Goal: Task Accomplishment & Management: Complete application form

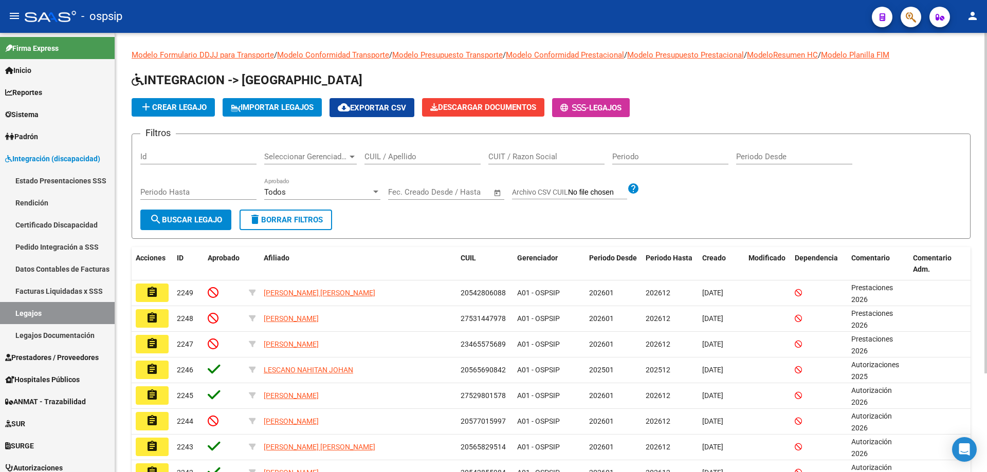
click at [432, 150] on div "CUIL / Apellido" at bounding box center [422, 153] width 116 height 22
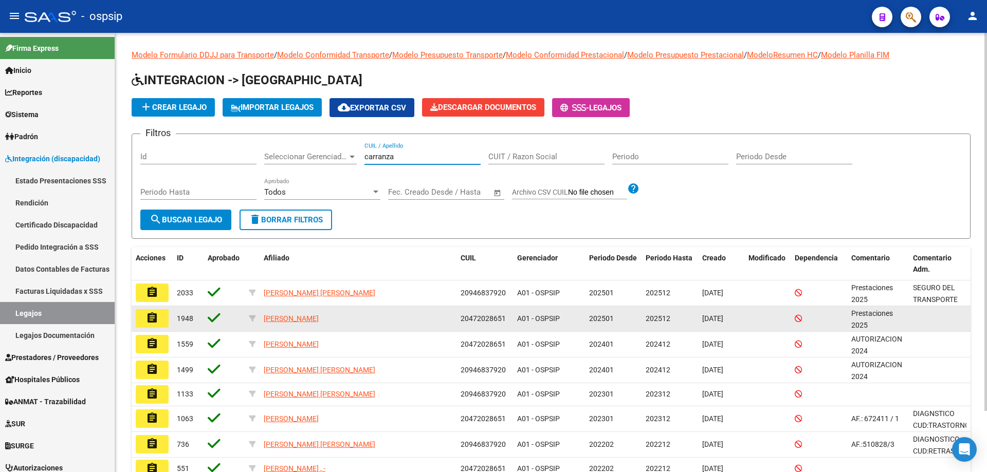
type input "carranza"
click at [163, 326] on button "assignment" at bounding box center [152, 318] width 33 height 19
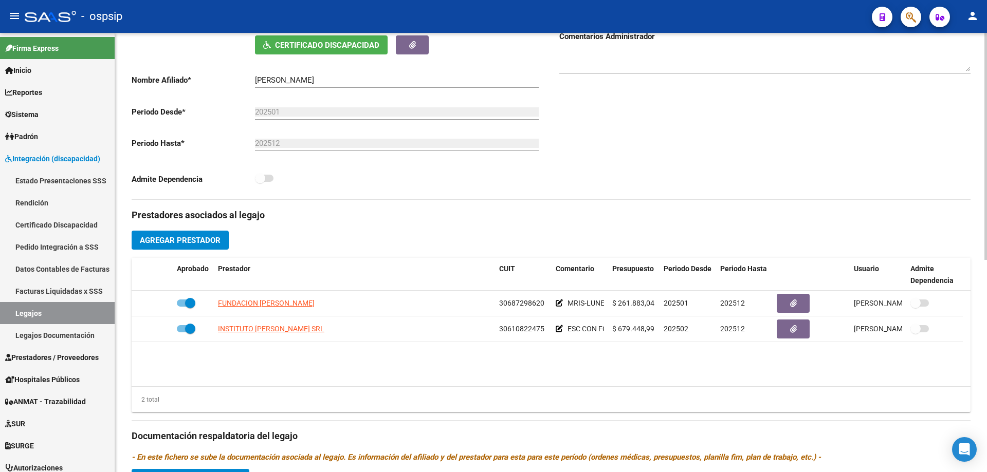
scroll to position [206, 0]
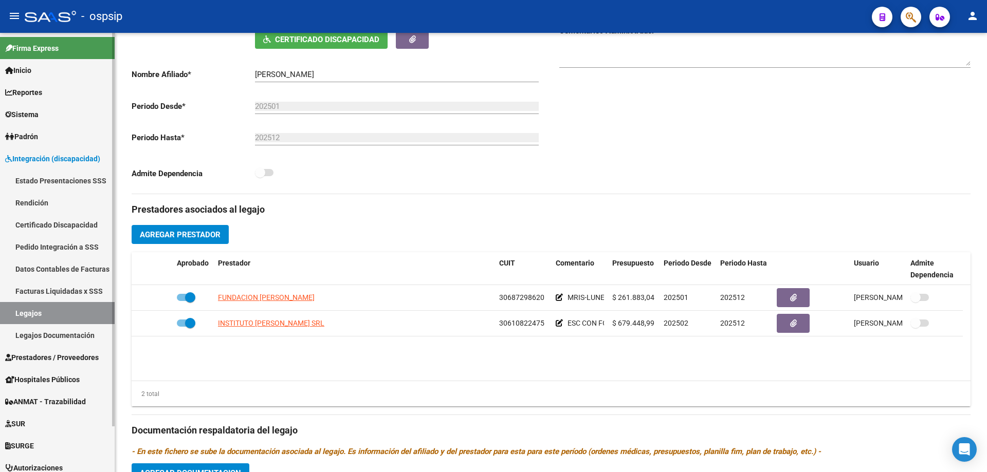
click at [48, 306] on link "Legajos" at bounding box center [57, 313] width 115 height 22
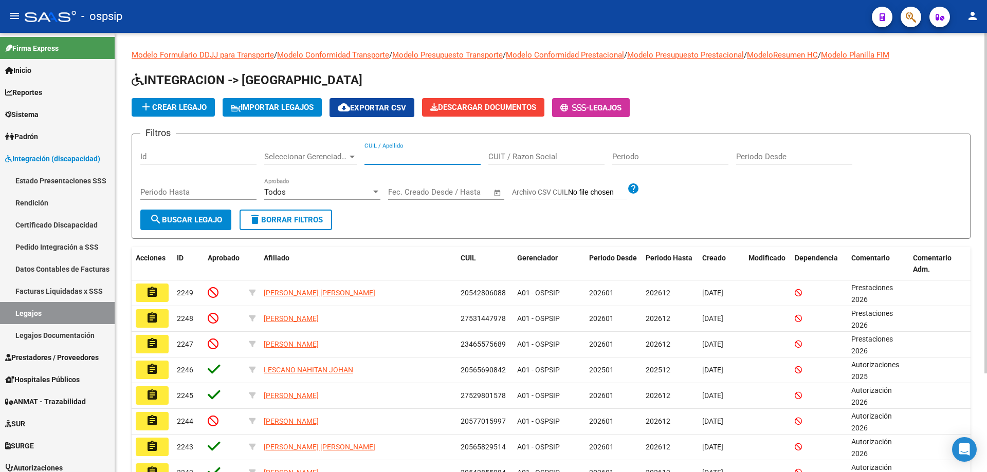
click at [373, 154] on input "CUIL / Apellido" at bounding box center [422, 156] width 116 height 9
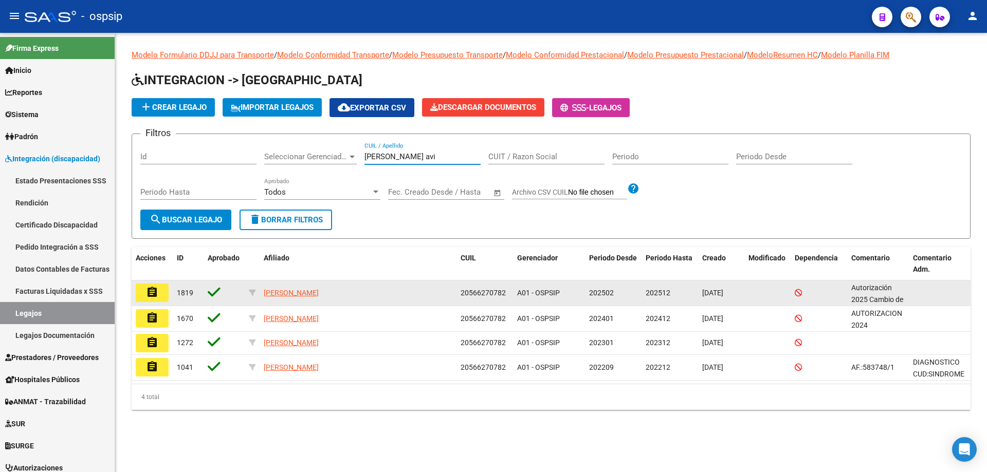
type input "farias avi"
click at [154, 291] on mat-icon "assignment" at bounding box center [152, 292] width 12 height 12
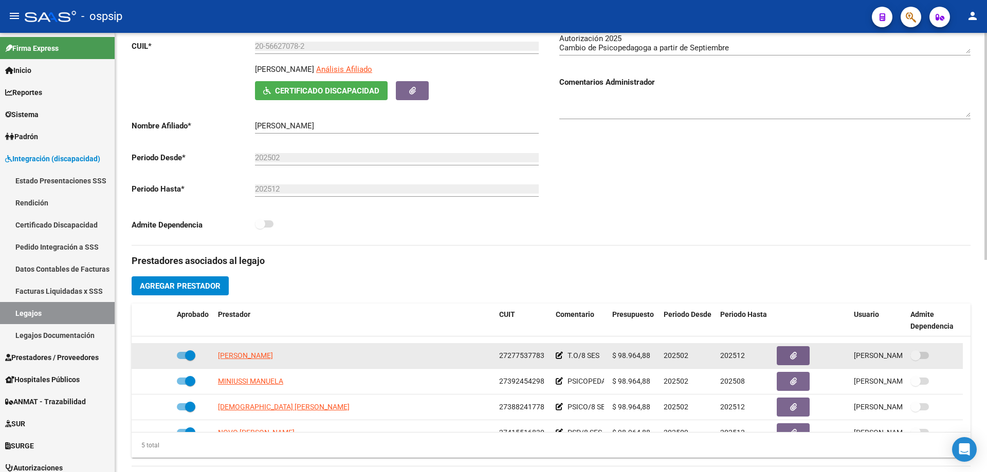
scroll to position [36, 0]
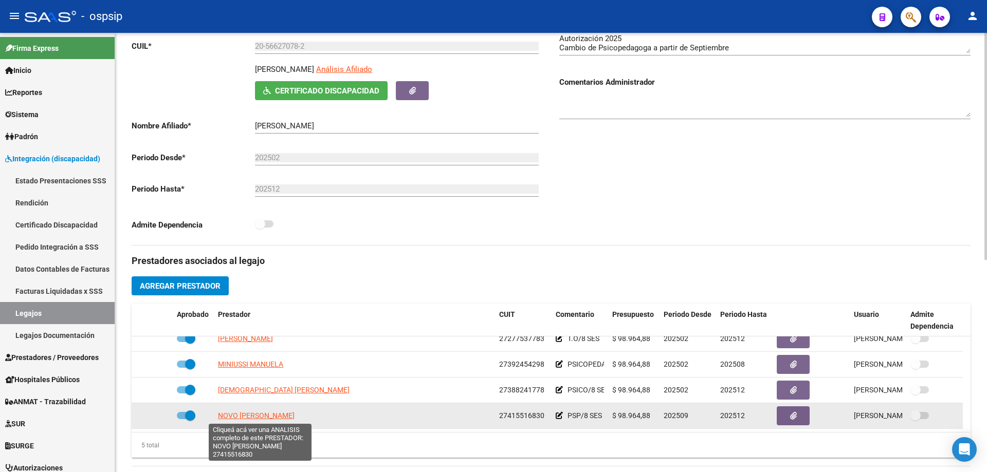
click at [241, 416] on span "NOVO [PERSON_NAME]" at bounding box center [256, 416] width 77 height 8
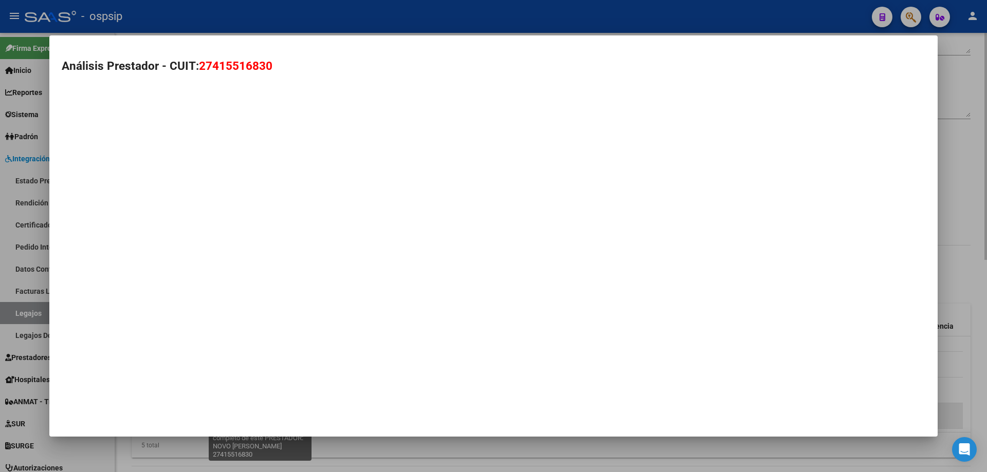
type textarea "27415516830"
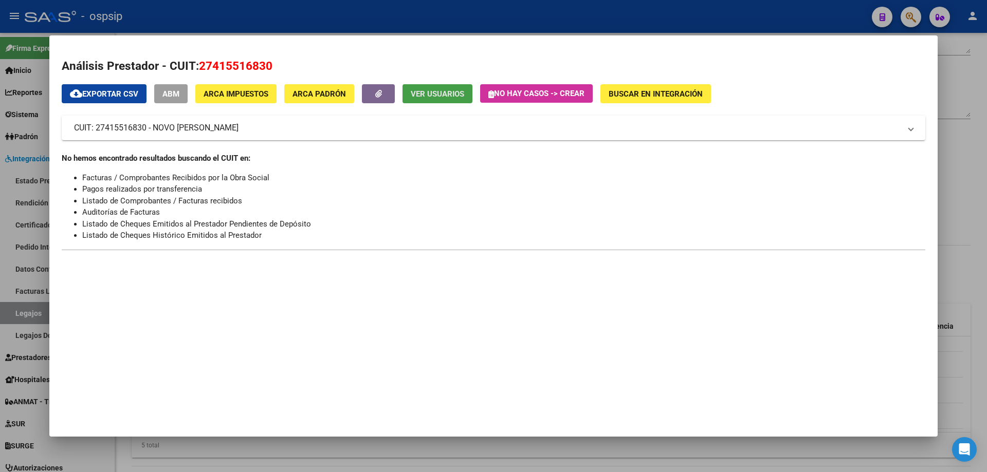
click at [426, 95] on span "Ver Usuarios" at bounding box center [437, 93] width 53 height 9
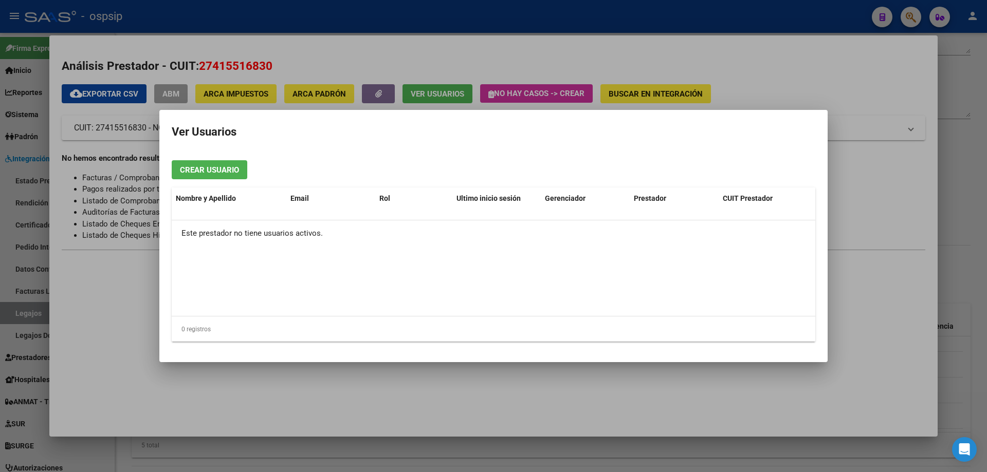
click at [346, 18] on div at bounding box center [493, 236] width 987 height 472
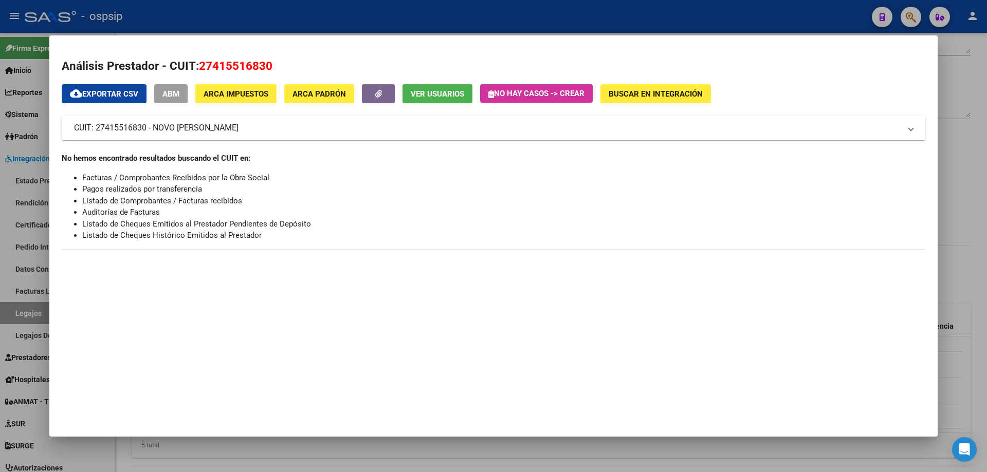
click at [346, 18] on div at bounding box center [493, 236] width 987 height 472
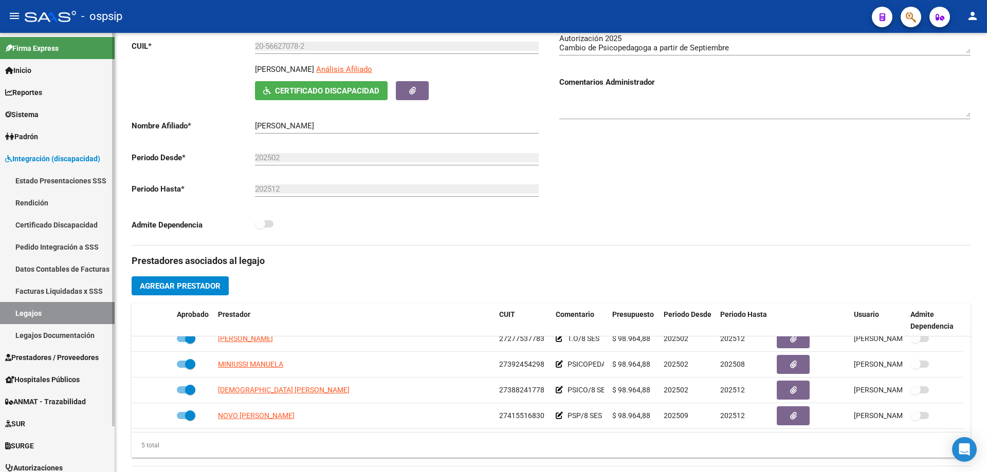
click at [69, 315] on link "Legajos" at bounding box center [57, 313] width 115 height 22
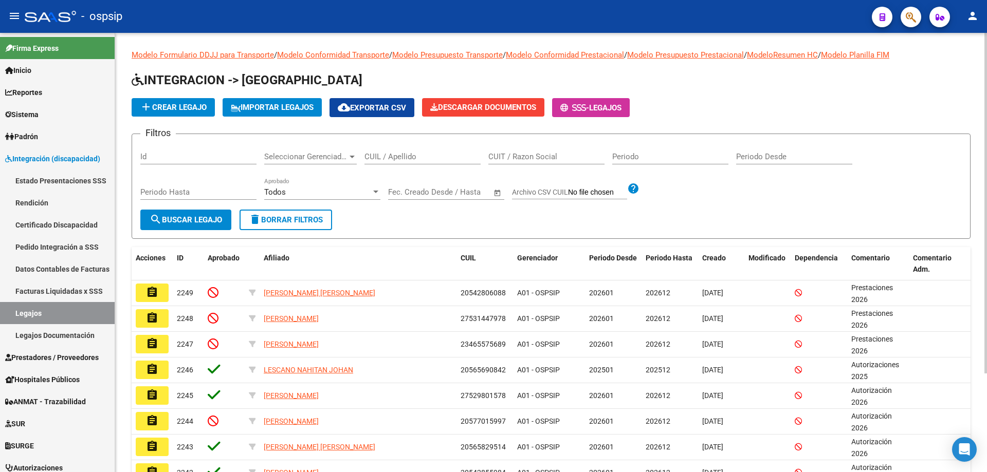
click at [387, 157] on input "CUIL / Apellido" at bounding box center [422, 156] width 116 height 9
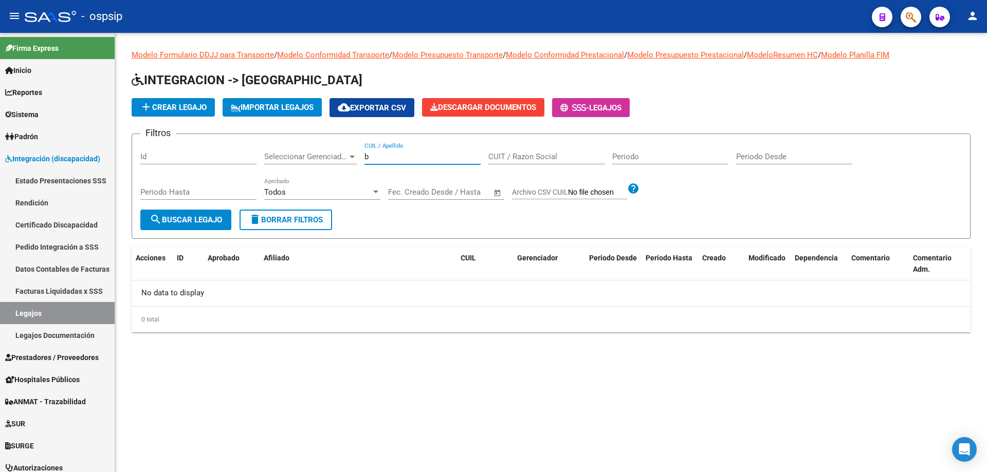
type input "b"
click at [376, 158] on input "b" at bounding box center [422, 156] width 116 height 9
click at [387, 156] on input "23543810509" at bounding box center [422, 156] width 116 height 9
type input "23543810509"
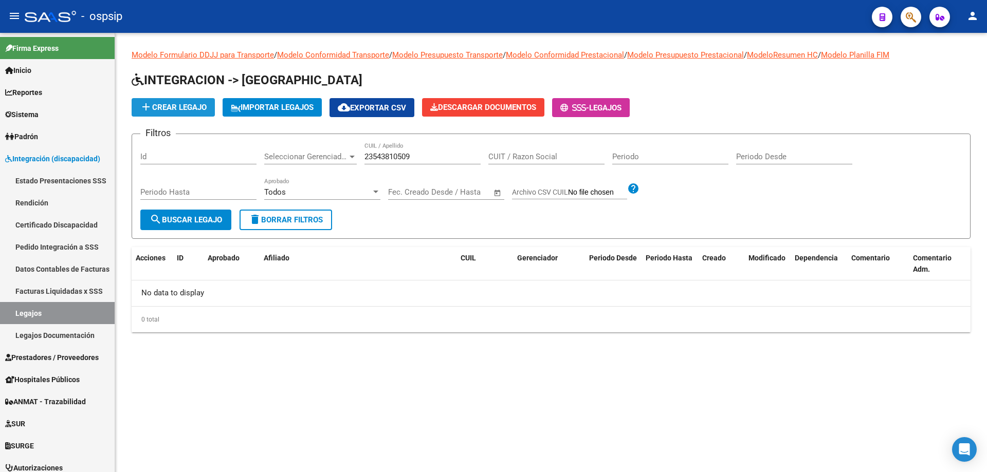
click at [169, 110] on span "add Crear Legajo" at bounding box center [173, 107] width 67 height 9
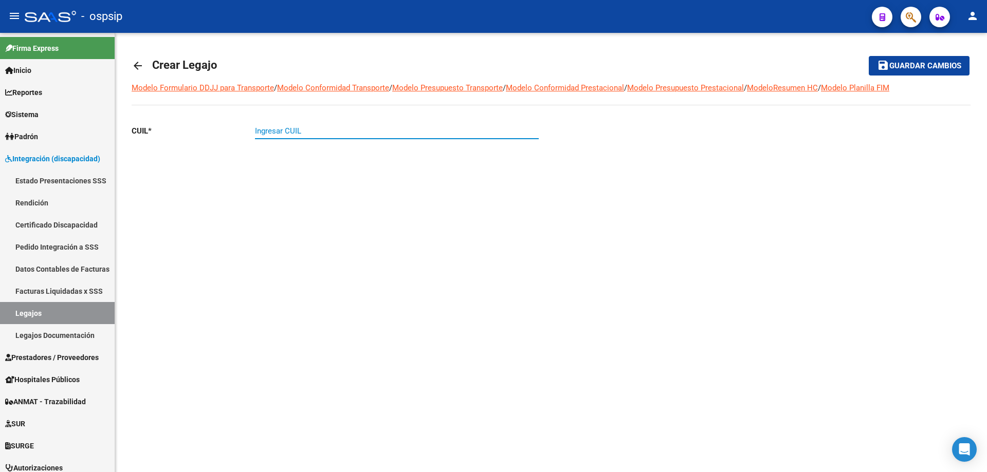
click at [267, 130] on input "Ingresar CUIL" at bounding box center [397, 130] width 284 height 9
paste input "23-54381050-9"
type input "23-54381050-9"
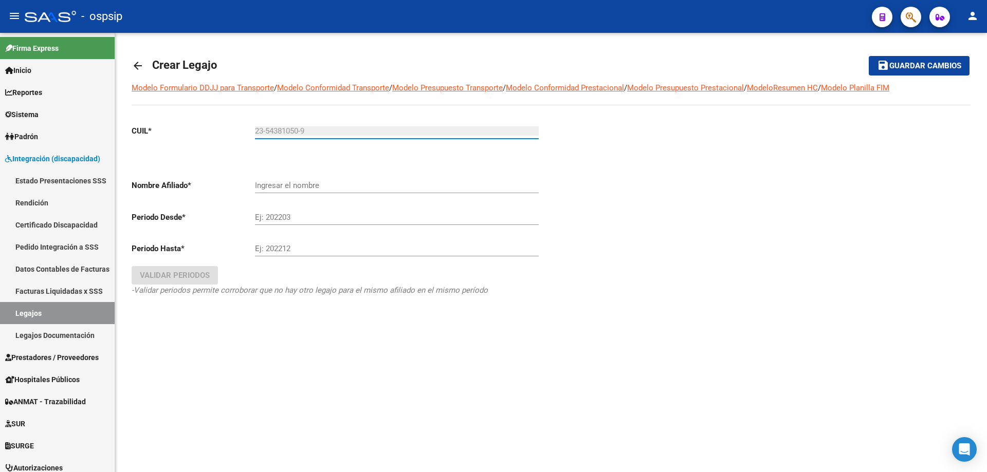
type input "BENITEZ ALONSO MARCOS ESTEBAN"
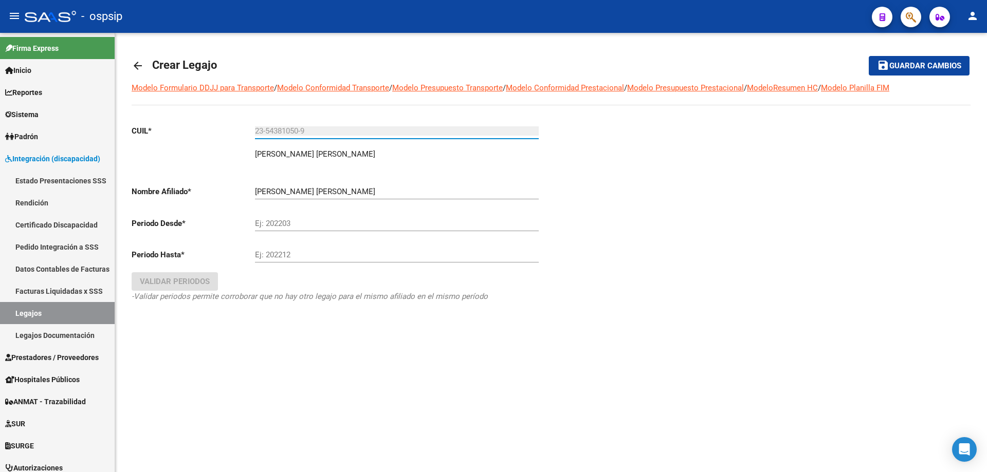
type input "23-54381050-9"
click at [310, 221] on input "Ej: 202203" at bounding box center [397, 223] width 284 height 9
type input "202501"
click at [313, 250] on div "Ej: 202212" at bounding box center [397, 252] width 284 height 22
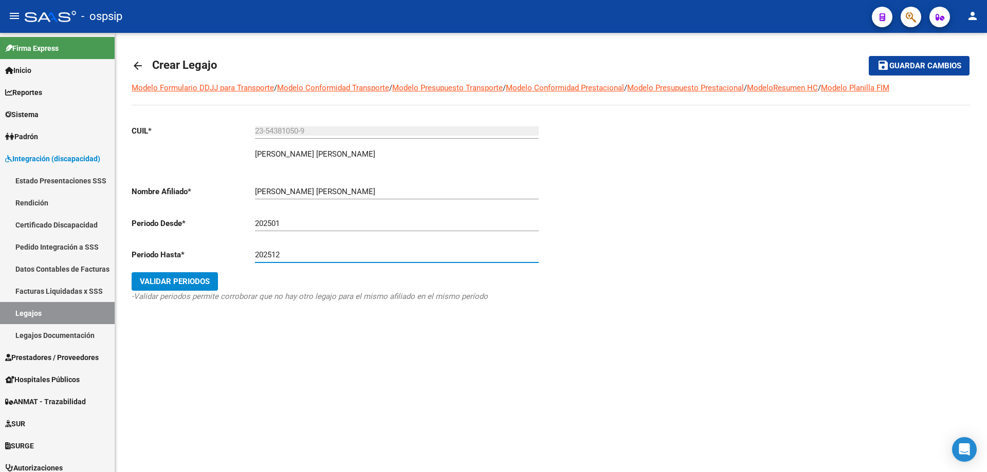
type input "202512"
click at [167, 285] on span "Validar Periodos" at bounding box center [175, 281] width 70 height 9
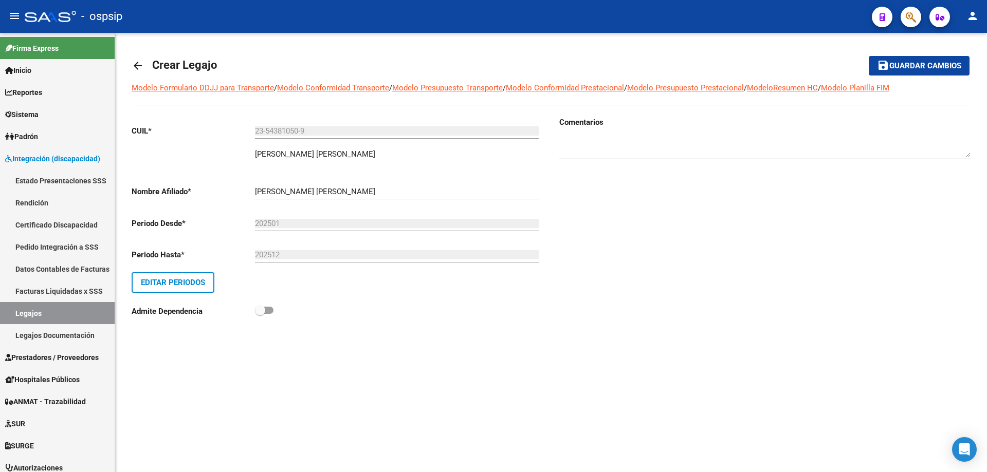
click at [628, 137] on textarea at bounding box center [764, 147] width 411 height 21
click at [598, 140] on textarea at bounding box center [764, 147] width 411 height 21
type textarea "Autorización 2025"
click at [921, 61] on span "save Guardar cambios" at bounding box center [919, 65] width 84 height 9
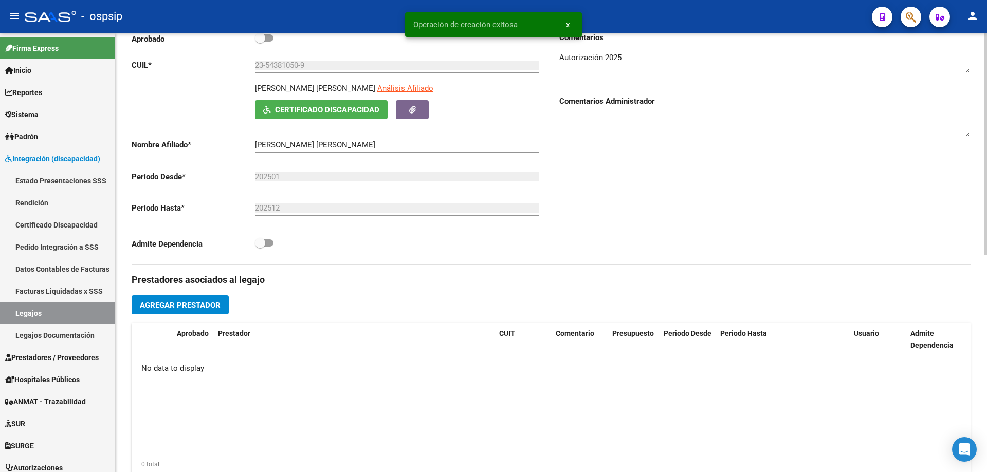
scroll to position [154, 0]
click at [167, 305] on span "Agregar Prestador" at bounding box center [180, 304] width 81 height 9
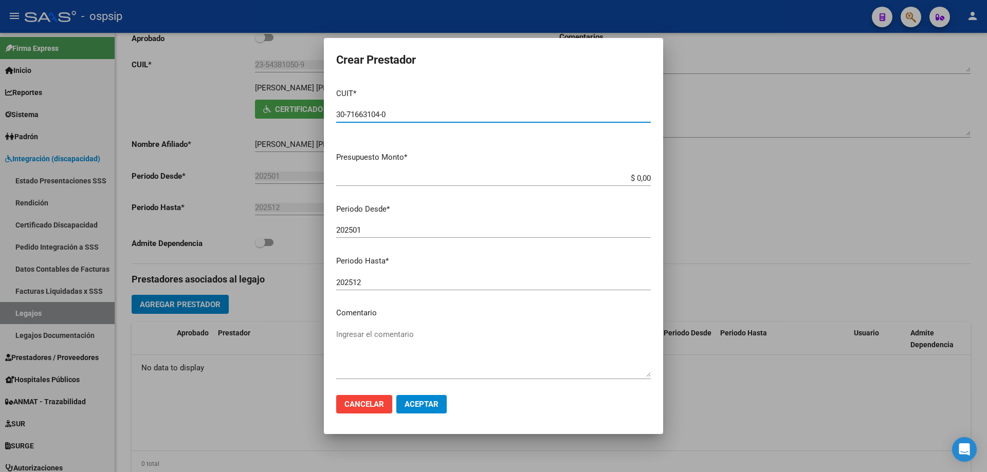
type input "30-71663104-0"
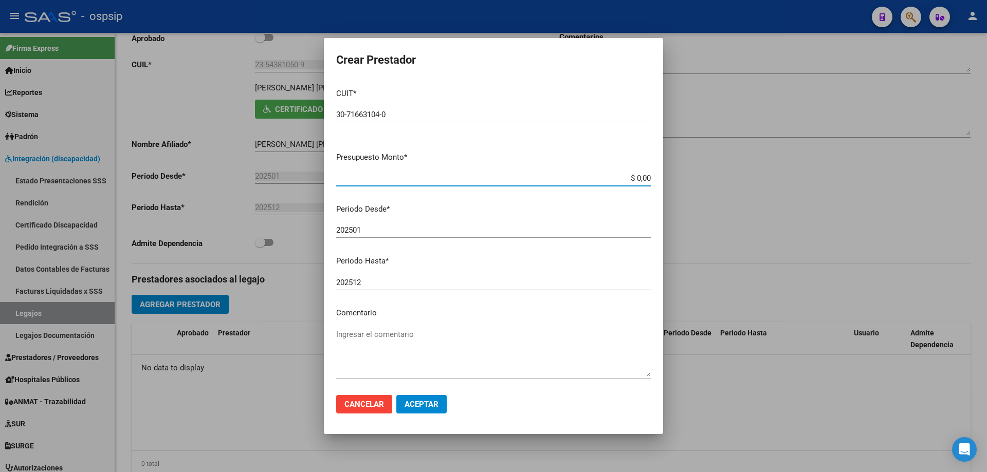
click at [632, 178] on input "$ 0,00" at bounding box center [493, 178] width 315 height 9
type input "$ 475.830,36"
click at [440, 231] on input "202501" at bounding box center [493, 230] width 315 height 9
type input "202510"
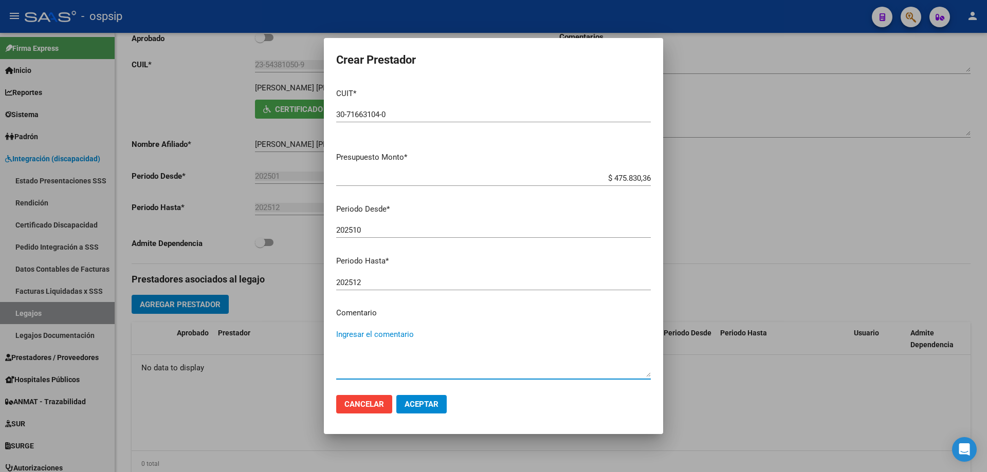
click at [369, 360] on textarea "Ingresar el comentario" at bounding box center [493, 353] width 315 height 48
type textarea "SAIE"
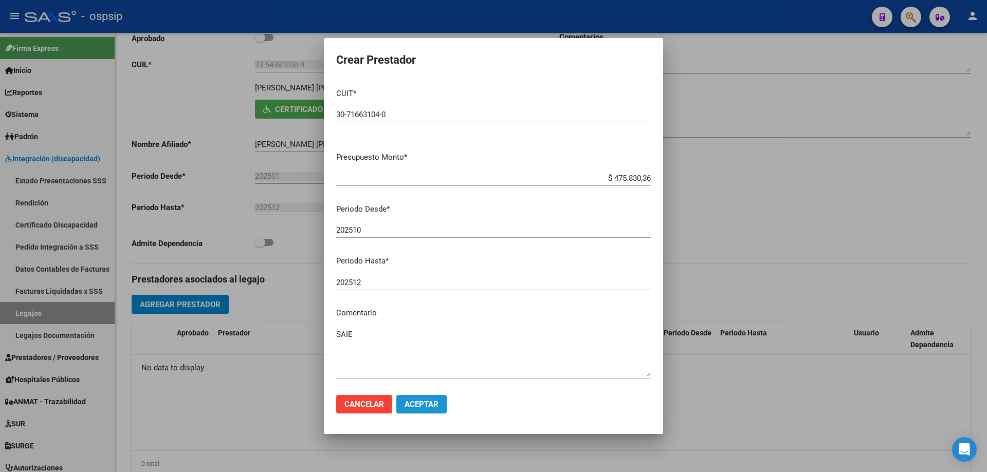
click at [437, 404] on span "Aceptar" at bounding box center [421, 404] width 34 height 9
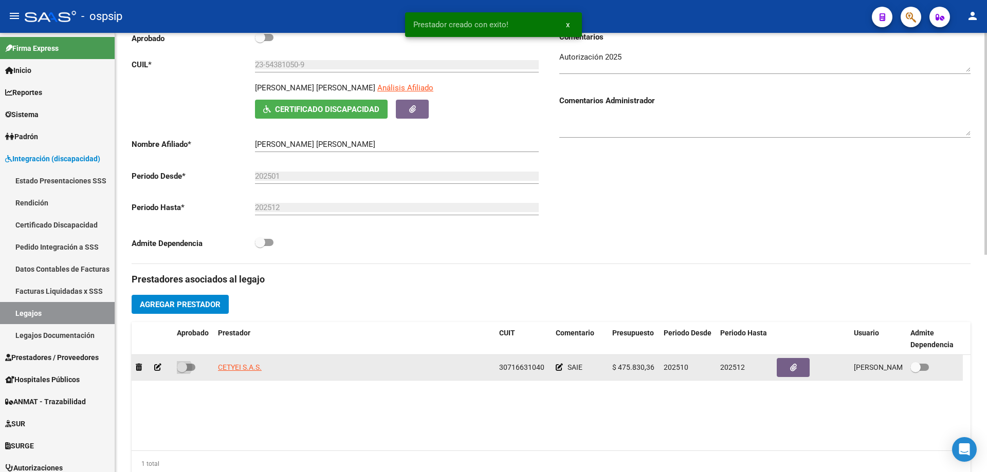
click at [193, 367] on span at bounding box center [186, 367] width 19 height 7
click at [182, 371] on input "checkbox" at bounding box center [181, 371] width 1 height 1
checkbox input "true"
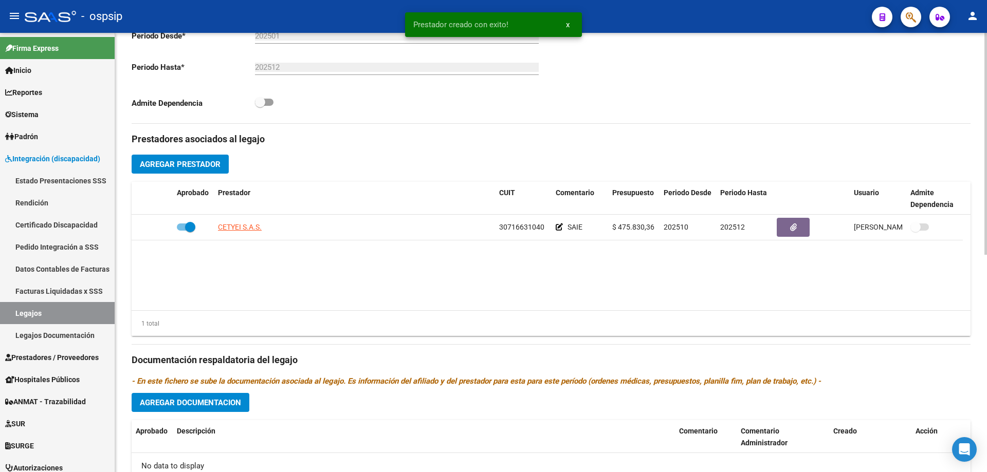
scroll to position [360, 0]
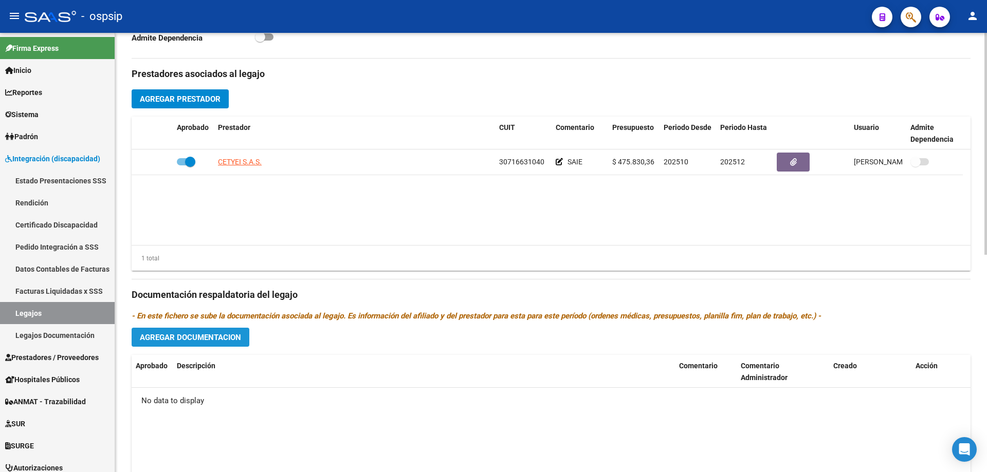
click at [235, 338] on span "Agregar Documentacion" at bounding box center [190, 337] width 101 height 9
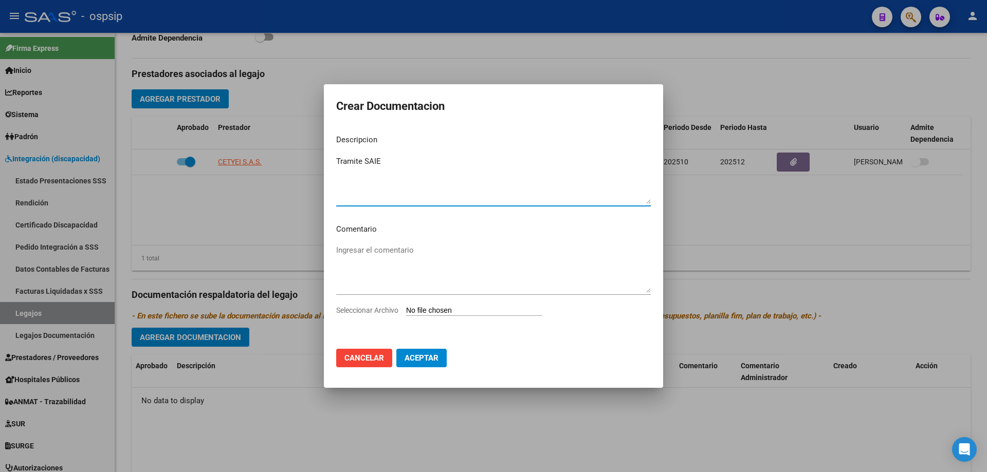
type textarea "Tramite SAIE"
type input "C:\fakepath\TRAMITE SAIE (5).pdf"
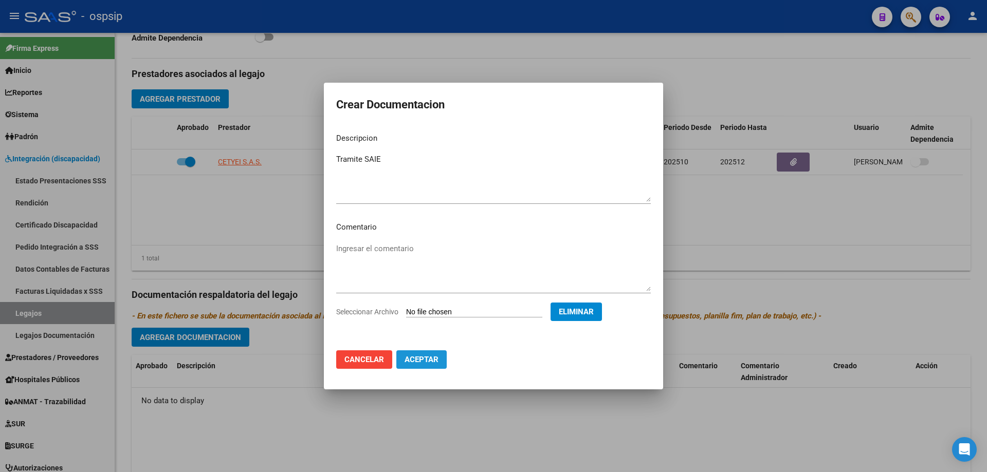
click at [428, 363] on span "Aceptar" at bounding box center [421, 359] width 34 height 9
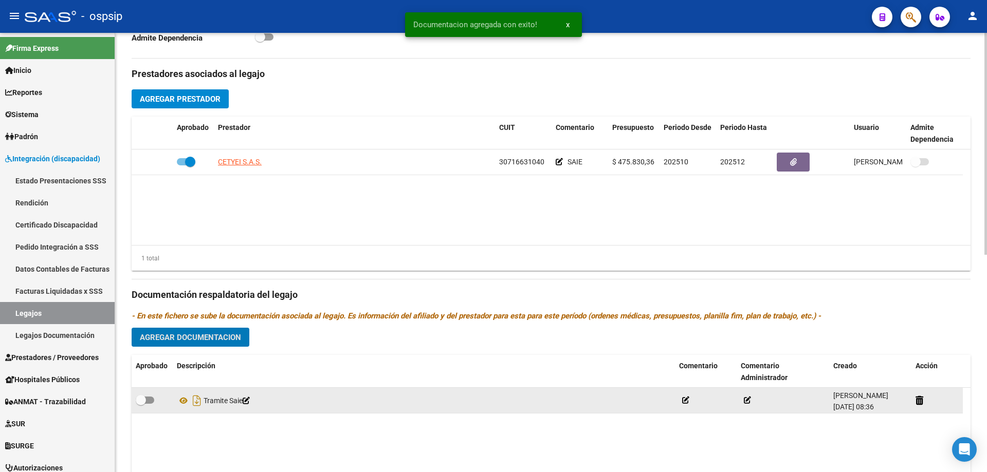
click at [145, 396] on span at bounding box center [141, 400] width 10 height 10
click at [141, 404] on input "checkbox" at bounding box center [140, 404] width 1 height 1
checkbox input "true"
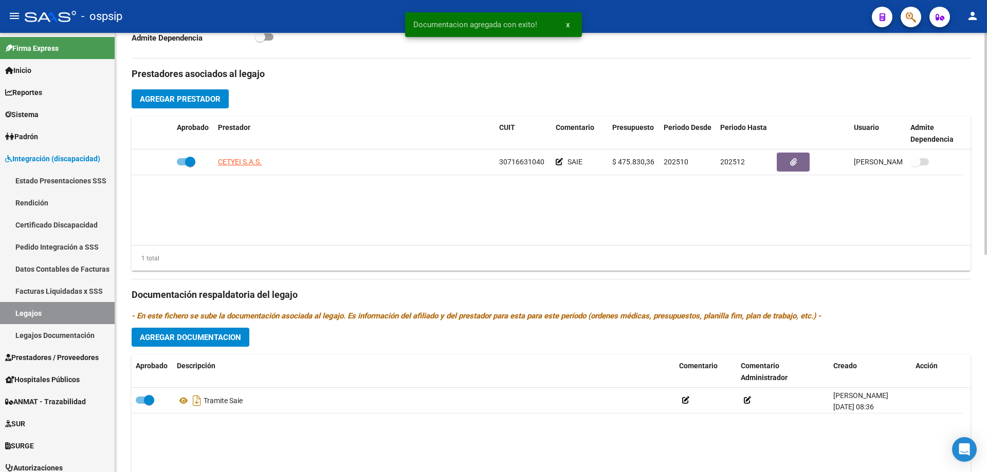
click at [180, 341] on span "Agregar Documentacion" at bounding box center [190, 337] width 101 height 9
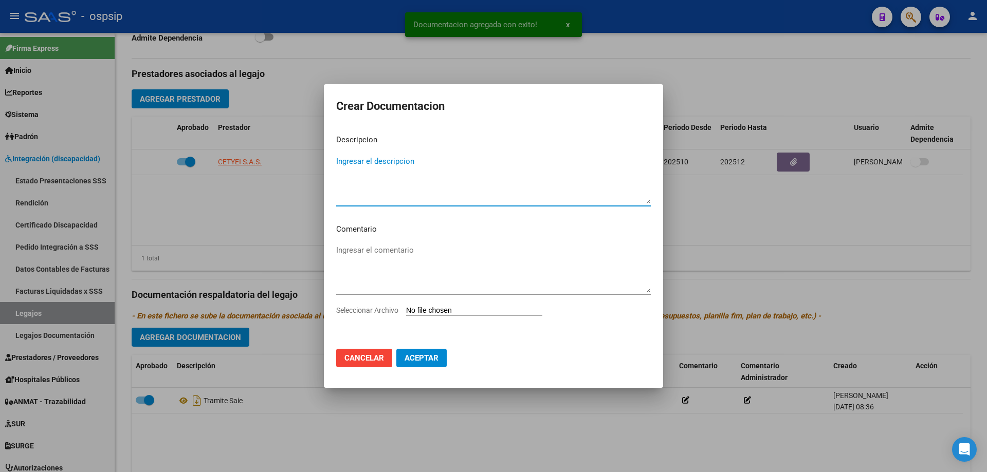
click at [371, 175] on textarea "Ingresar el descripcion" at bounding box center [493, 180] width 315 height 48
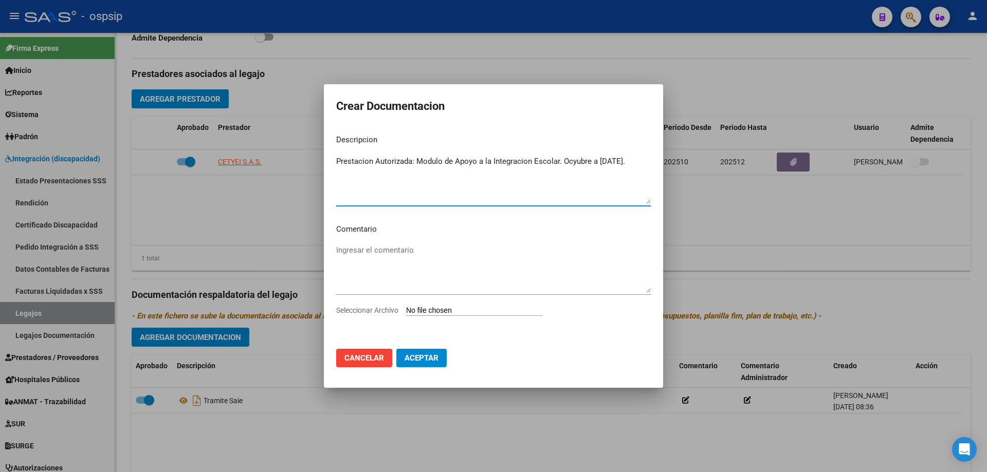
click at [514, 166] on textarea "Prestacion Autorizada: Modulo de Apoyo a la Integracion Escolar. Ocyubre a Dici…" at bounding box center [493, 180] width 315 height 48
click at [513, 165] on textarea "Prestacion Autorizada: Modulo de Apoyo a la Integracion Escolar. Ocyubre a Dici…" at bounding box center [493, 180] width 315 height 48
click at [572, 160] on textarea "Prestación Autorizada: Modulo de Apoyo a la Integración Escolar. Ocyubre a Dici…" at bounding box center [493, 180] width 315 height 48
type textarea "Prestación Autorizada: Modulo de Apoyo a la Integración Escolar. Octubre a Dici…"
type input "C:\fakepath\BENITEZ ALONSO MARCOS SAIE AUTORIZACION 2025 SEGUN RESOLUCION 360 2…"
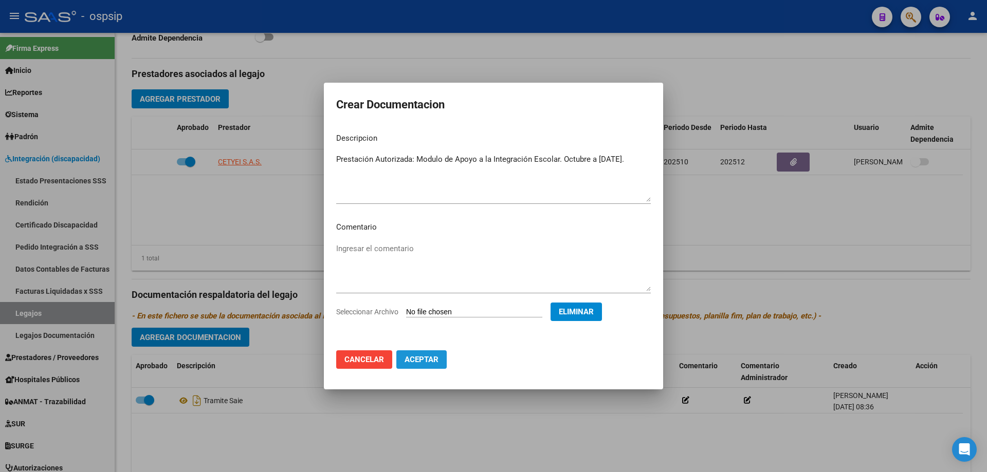
click at [414, 360] on span "Aceptar" at bounding box center [421, 359] width 34 height 9
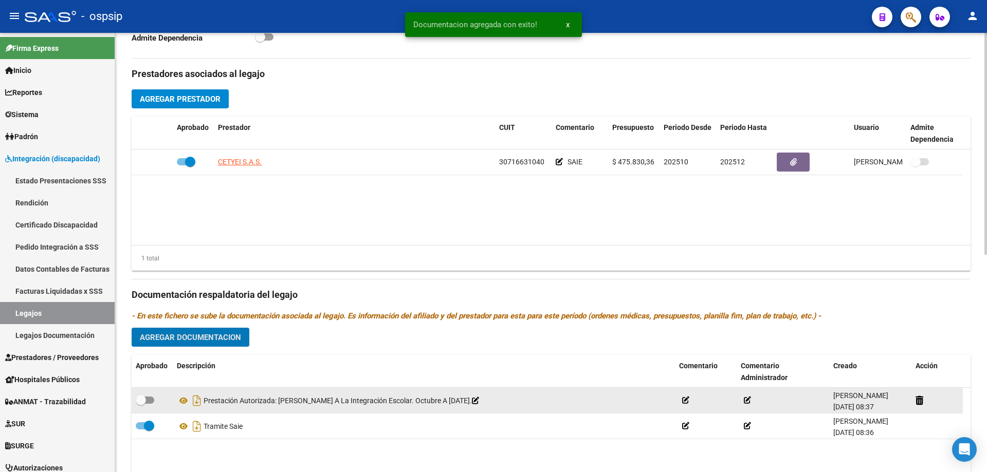
click at [147, 398] on span at bounding box center [145, 400] width 19 height 7
click at [141, 404] on input "checkbox" at bounding box center [140, 404] width 1 height 1
checkbox input "true"
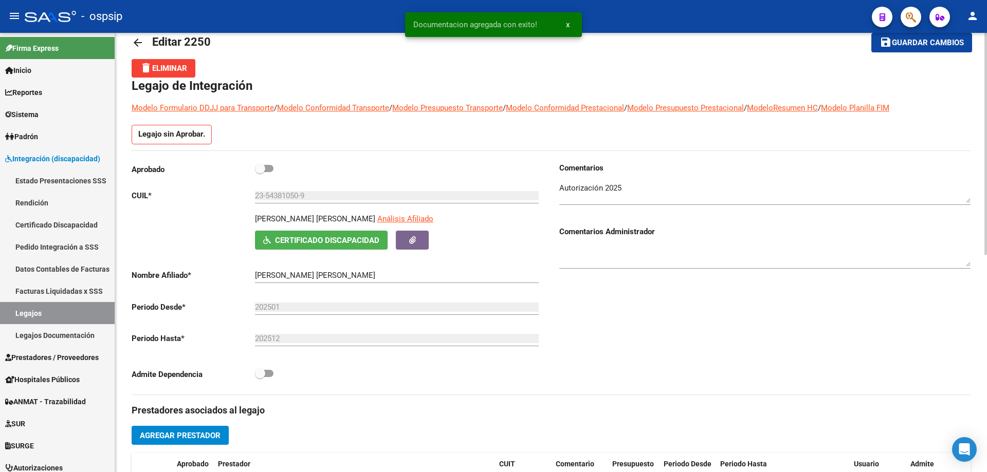
scroll to position [0, 0]
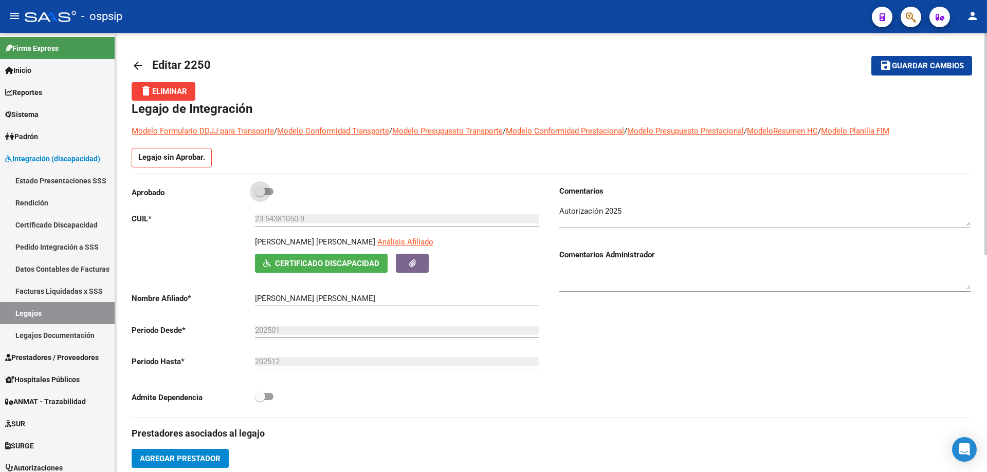
click at [269, 195] on span at bounding box center [264, 191] width 19 height 7
click at [260, 195] on input "checkbox" at bounding box center [260, 195] width 1 height 1
checkbox input "true"
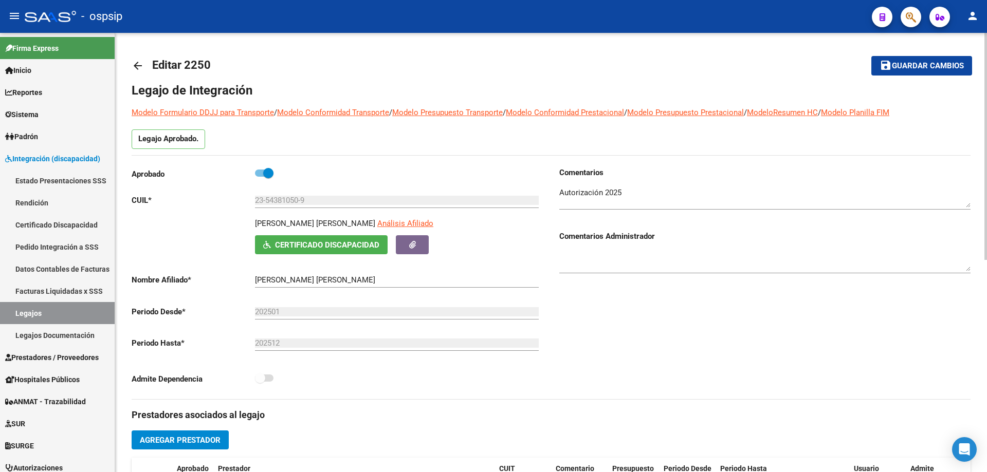
click at [935, 64] on span "Guardar cambios" at bounding box center [928, 66] width 72 height 9
click at [880, 55] on mat-toolbar-row "save Guardar cambios" at bounding box center [884, 65] width 175 height 33
click at [944, 65] on span "Guardar cambios" at bounding box center [928, 66] width 72 height 9
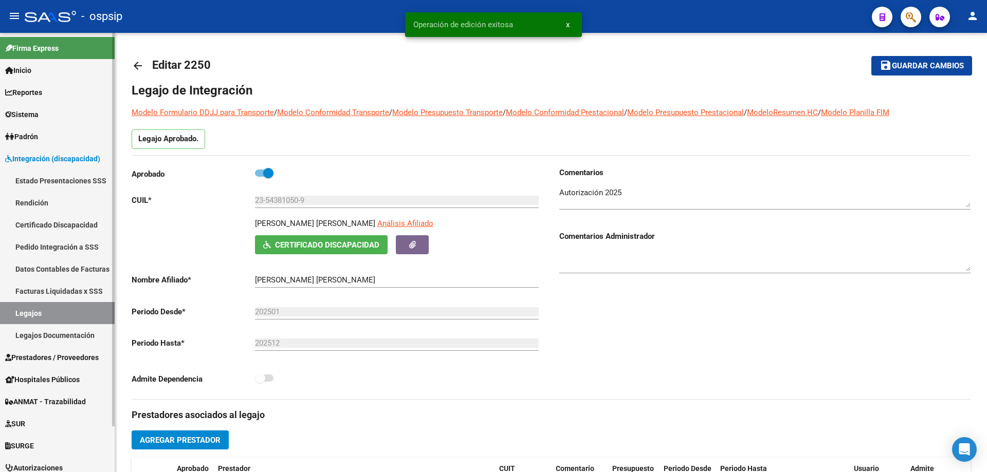
click at [42, 309] on link "Legajos" at bounding box center [57, 313] width 115 height 22
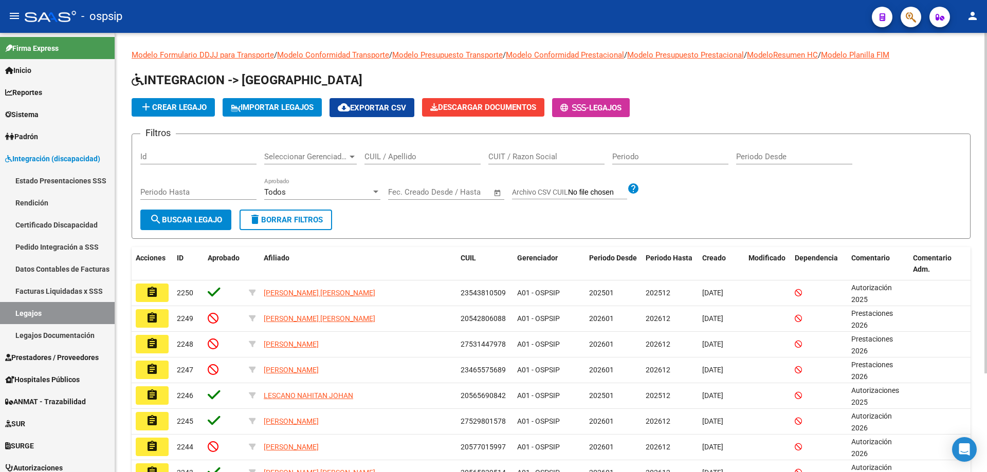
click at [393, 153] on input "CUIL / Apellido" at bounding box center [422, 156] width 116 height 9
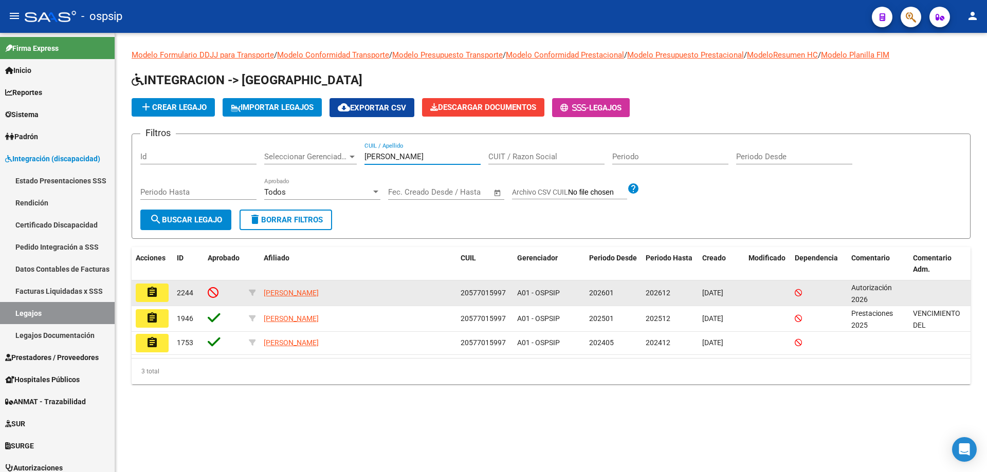
type input "rivero j"
click at [157, 300] on button "assignment" at bounding box center [152, 293] width 33 height 19
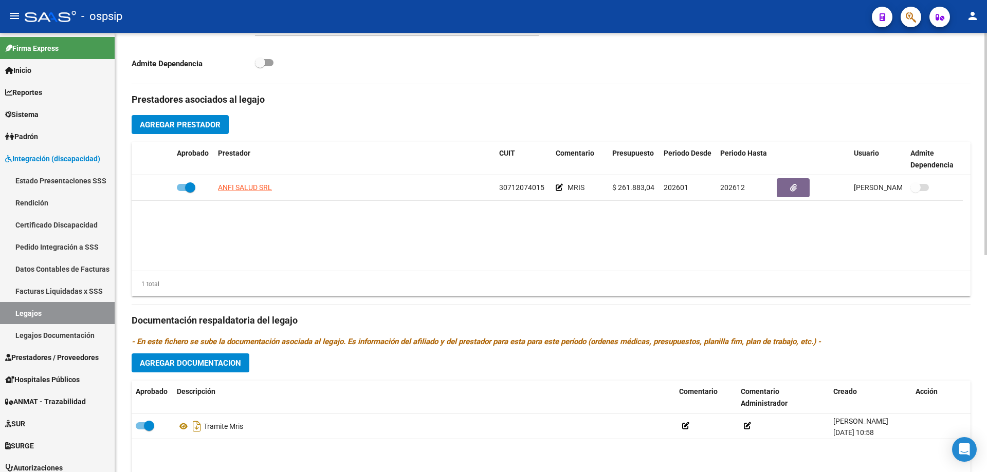
scroll to position [430, 0]
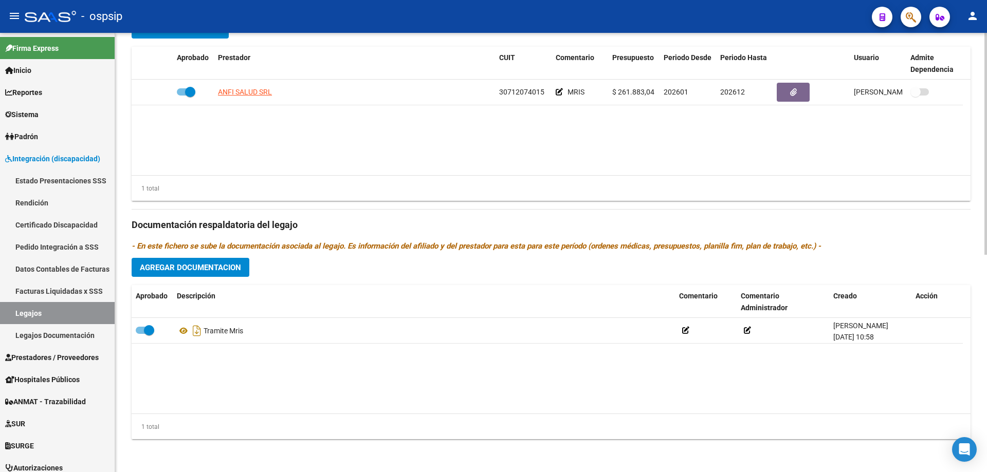
click at [208, 274] on button "Agregar Documentacion" at bounding box center [191, 267] width 118 height 19
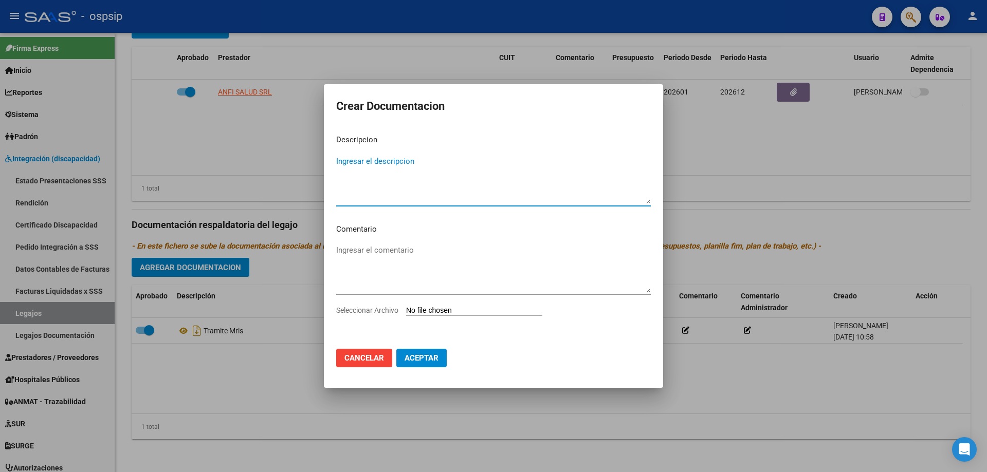
click at [432, 164] on textarea "Ingresar el descripcion" at bounding box center [493, 180] width 315 height 48
click at [465, 163] on textarea "Prestacion Autorizada: Modulo de Rehabilitacion Integral Intensivo." at bounding box center [493, 180] width 315 height 48
click at [580, 163] on textarea "Prestación Autorizada: Modulo de Rehabilitación Integral Intensivo." at bounding box center [493, 180] width 315 height 48
type textarea "Prestación Autorizada: Modulo de Rehabilitación Integral Intensivo. Enero a Dic…"
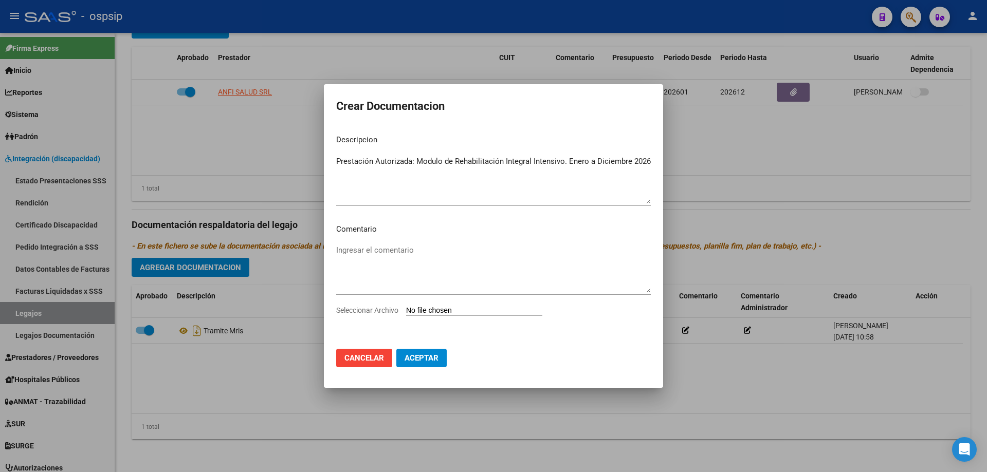
type input "C:\fakepath\RIVERO JEREMIAS MRIS AUTORIZACION 2026 SEGUN RESOLUCION 1743-2024_f…"
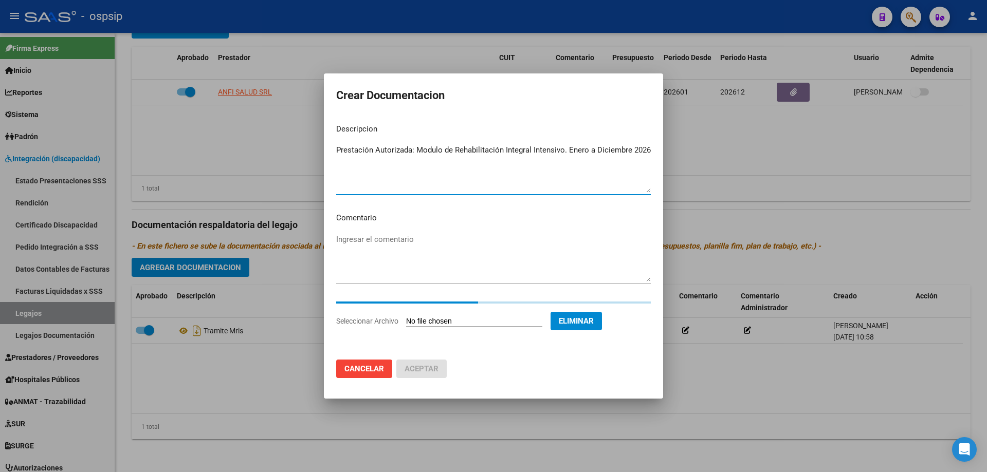
click at [561, 151] on textarea "Prestación Autorizada: Modulo de Rehabilitación Integral Intensivo. Enero a Dic…" at bounding box center [493, 168] width 315 height 48
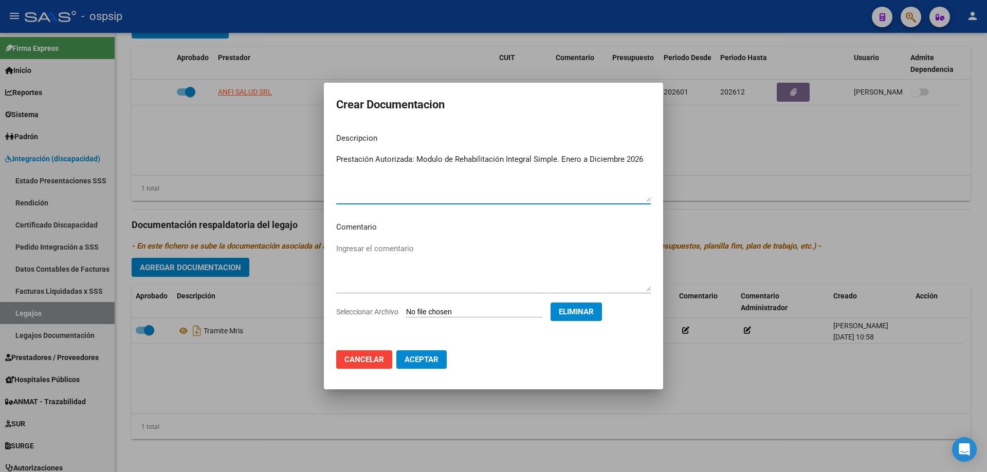
type textarea "Prestación Autorizada: Modulo de Rehabilitación Integral Simple. Enero a Diciem…"
click at [430, 358] on span "Aceptar" at bounding box center [421, 359] width 34 height 9
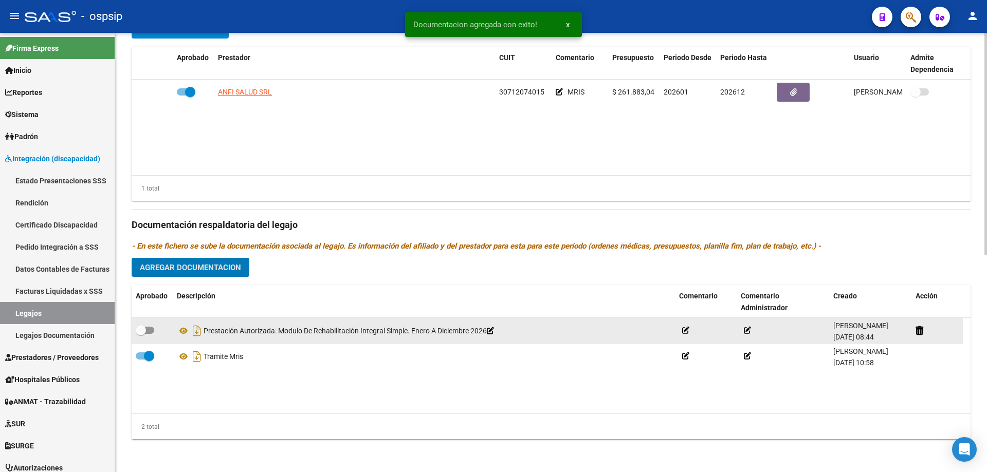
click at [147, 330] on span at bounding box center [145, 330] width 19 height 7
click at [141, 334] on input "checkbox" at bounding box center [140, 334] width 1 height 1
checkbox input "true"
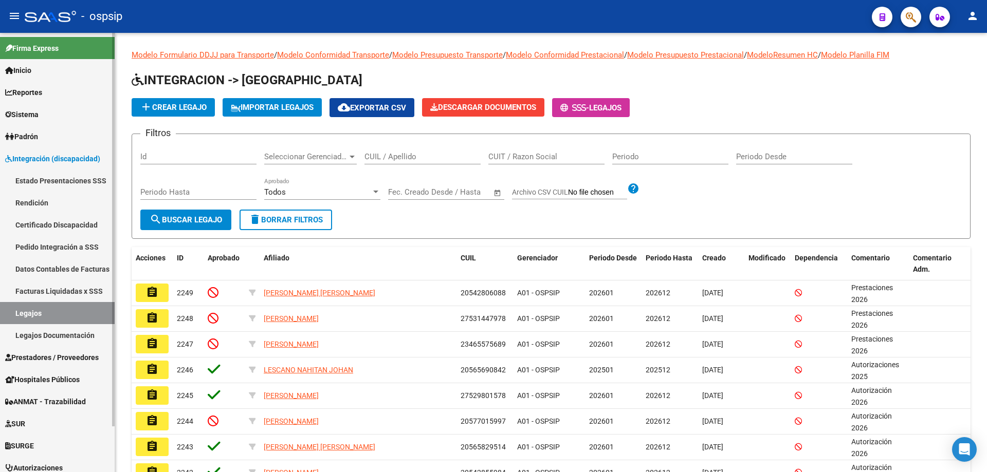
click at [52, 122] on link "Sistema" at bounding box center [57, 114] width 115 height 22
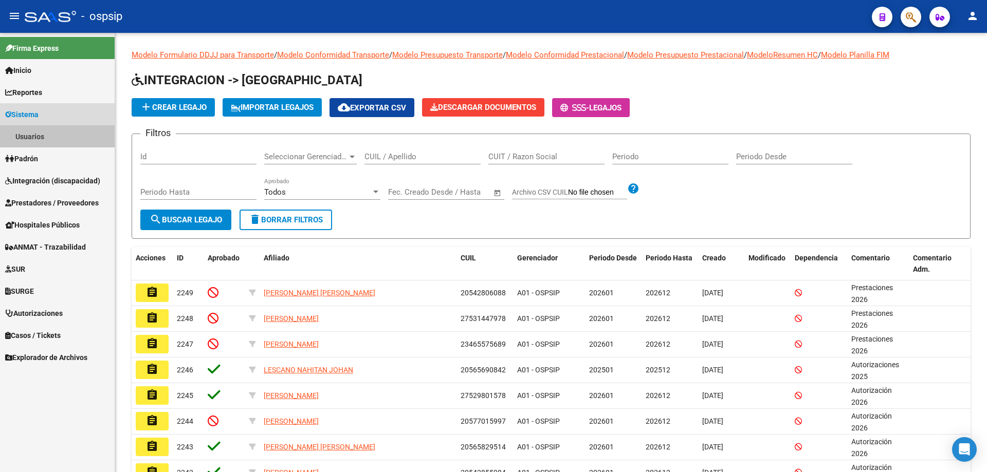
click at [53, 133] on link "Usuarios" at bounding box center [57, 136] width 115 height 22
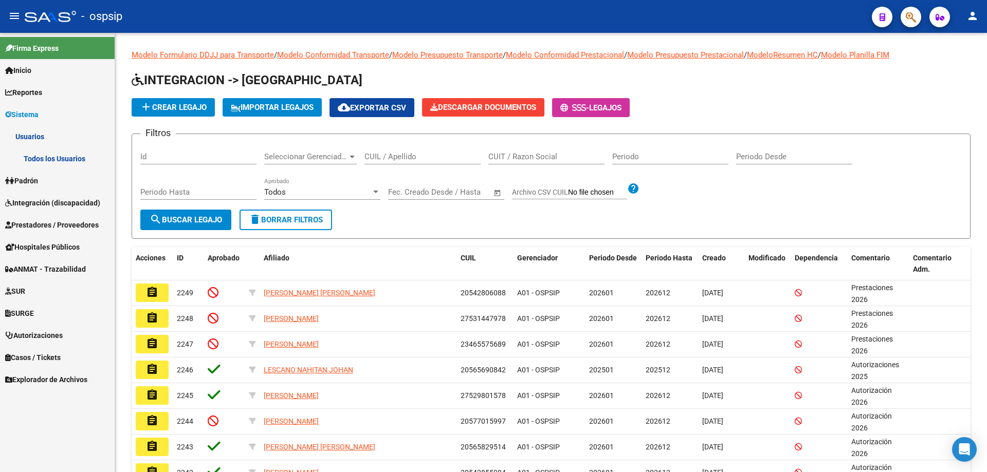
click at [60, 164] on link "Todos los Usuarios" at bounding box center [57, 158] width 115 height 22
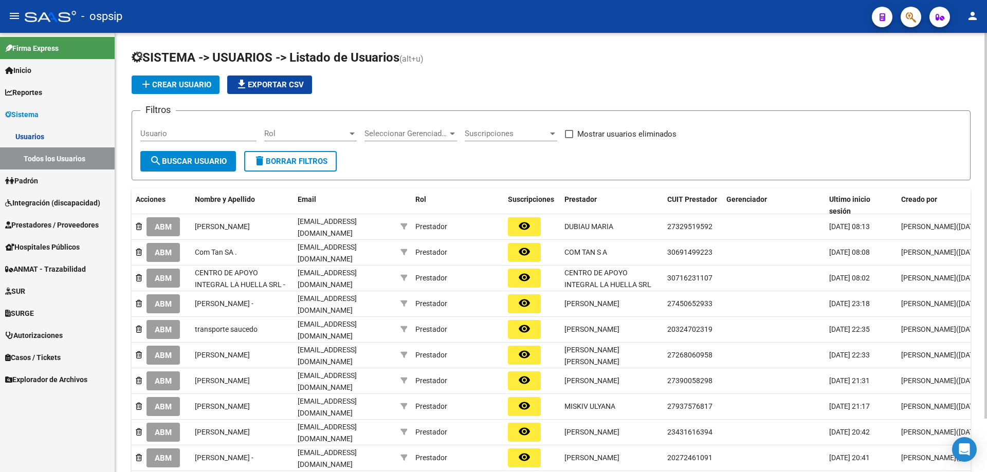
click at [177, 93] on button "add Crear Usuario" at bounding box center [176, 85] width 88 height 19
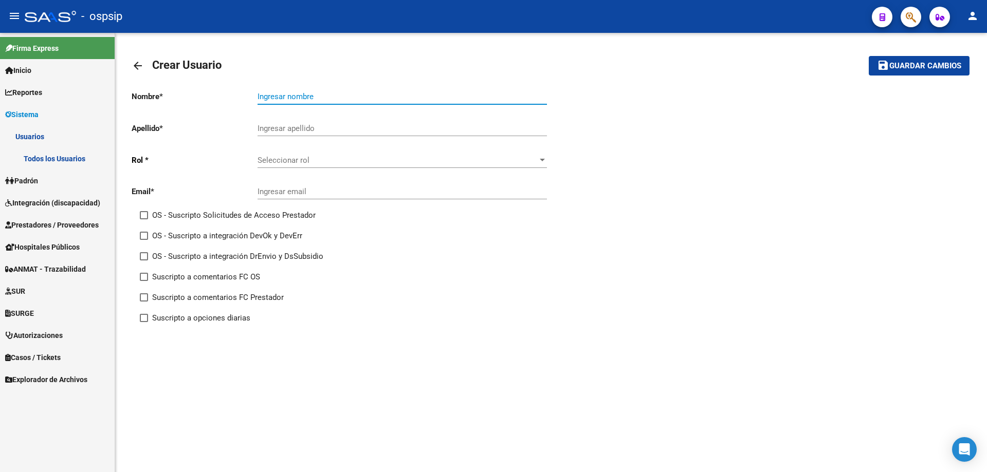
click at [299, 100] on input "Ingresar nombre" at bounding box center [401, 96] width 289 height 9
type input "[PERSON_NAME]"
click at [355, 122] on div "Ingresar apellido" at bounding box center [401, 125] width 289 height 22
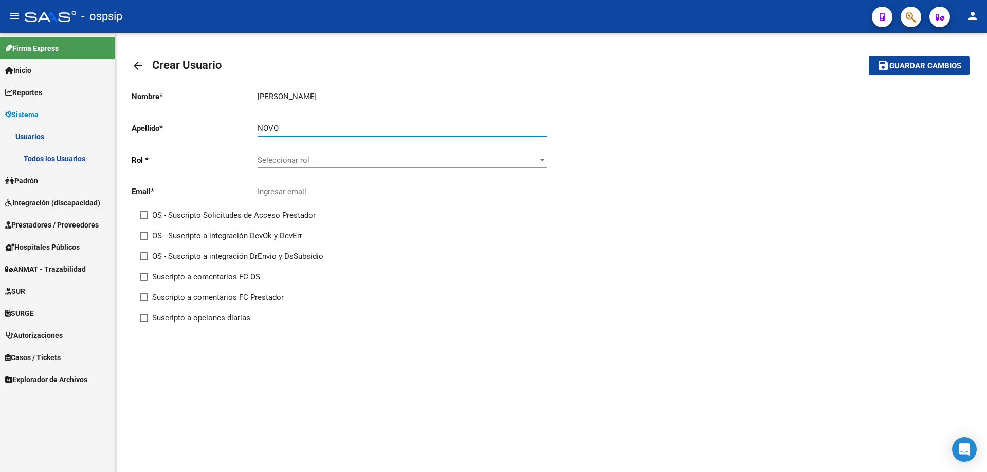
type input "NOVO"
click at [333, 159] on span "Seleccionar rol" at bounding box center [397, 160] width 280 height 9
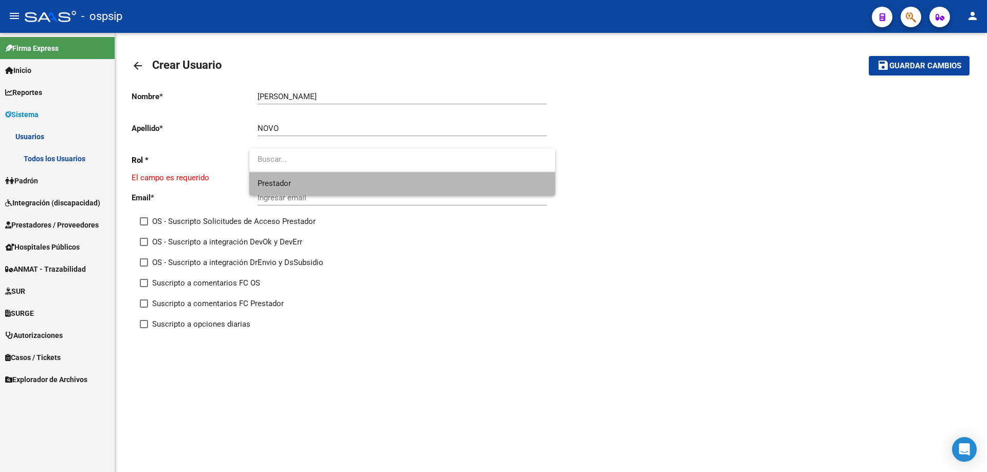
click at [310, 184] on span "Prestador" at bounding box center [401, 183] width 289 height 23
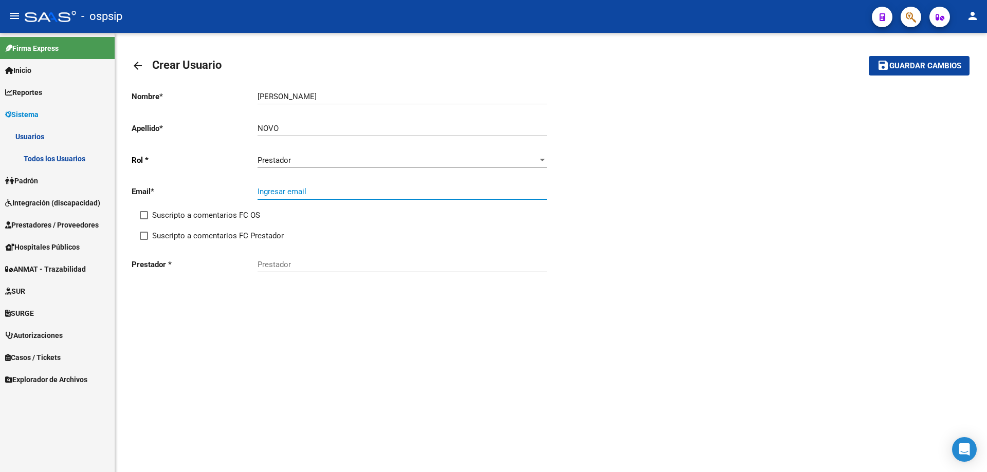
click at [291, 188] on input "Ingresar email" at bounding box center [401, 191] width 289 height 9
paste input "[EMAIL_ADDRESS][DOMAIN_NAME]"
type input "[EMAIL_ADDRESS][DOMAIN_NAME]"
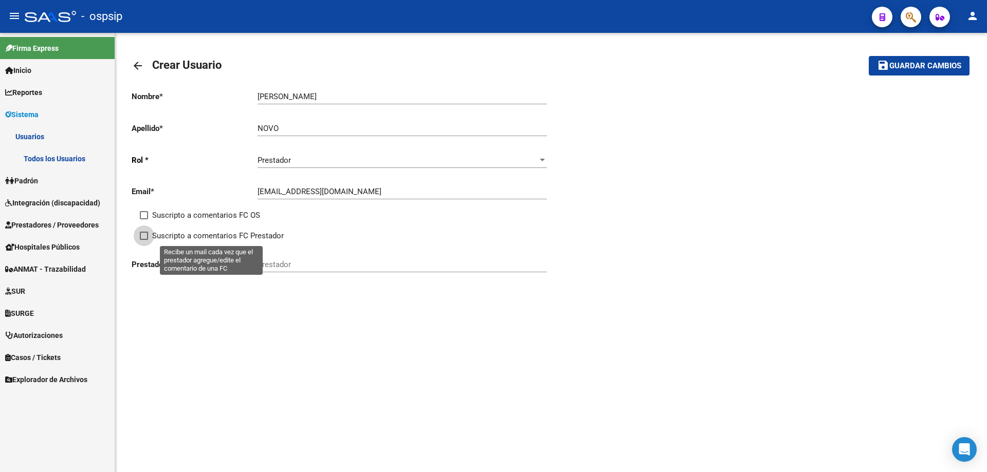
click at [145, 237] on span at bounding box center [144, 236] width 8 height 8
click at [144, 240] on input "Suscripto a comentarios FC Prestador" at bounding box center [143, 240] width 1 height 1
checkbox input "true"
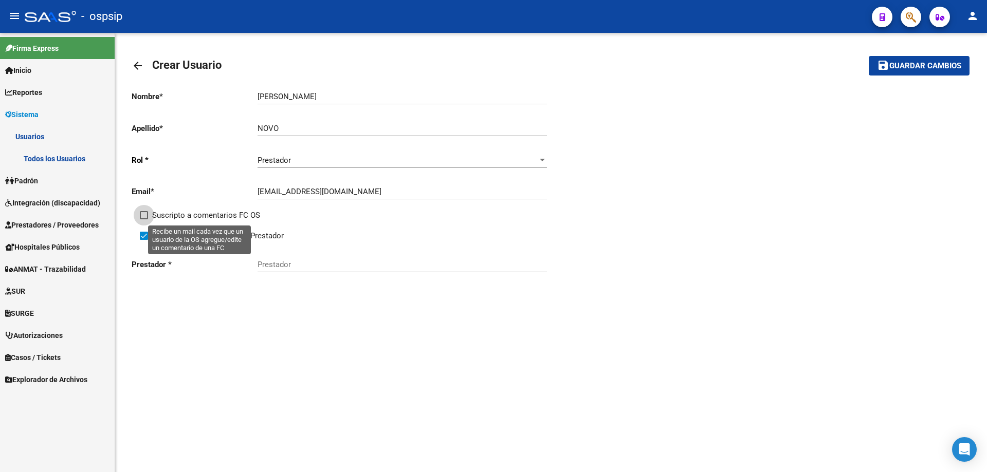
click at [145, 218] on span at bounding box center [144, 215] width 8 height 8
click at [144, 219] on input "Suscripto a comentarios FC OS" at bounding box center [143, 219] width 1 height 1
checkbox input "true"
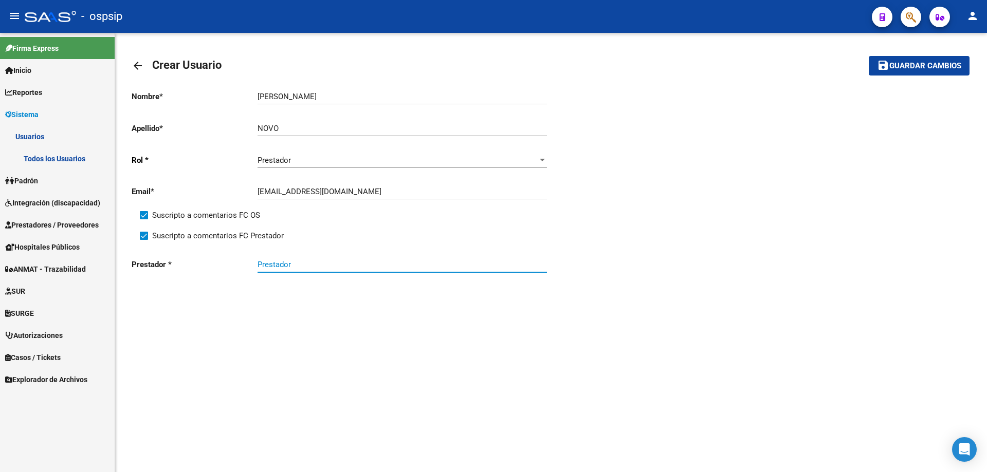
click at [263, 264] on input "Prestador" at bounding box center [401, 264] width 289 height 9
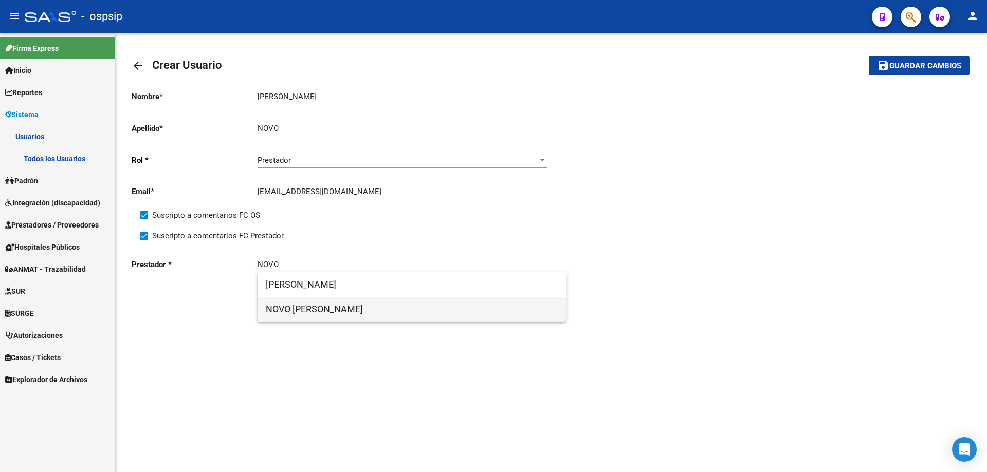
click at [308, 306] on span "NOVO [PERSON_NAME]" at bounding box center [412, 309] width 292 height 25
type input "NOVO [PERSON_NAME]"
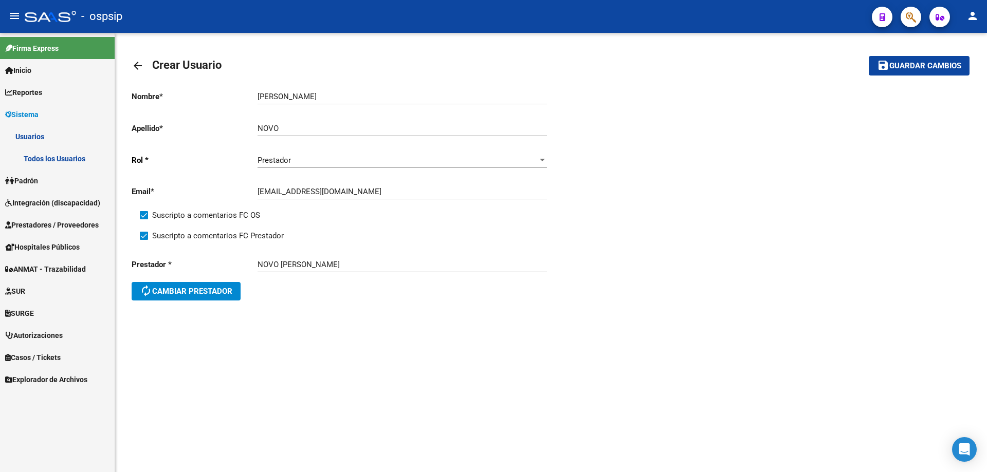
click at [892, 76] on mat-toolbar-row "save Guardar cambios" at bounding box center [882, 65] width 174 height 33
click at [880, 63] on mat-icon "save" at bounding box center [883, 65] width 12 height 12
